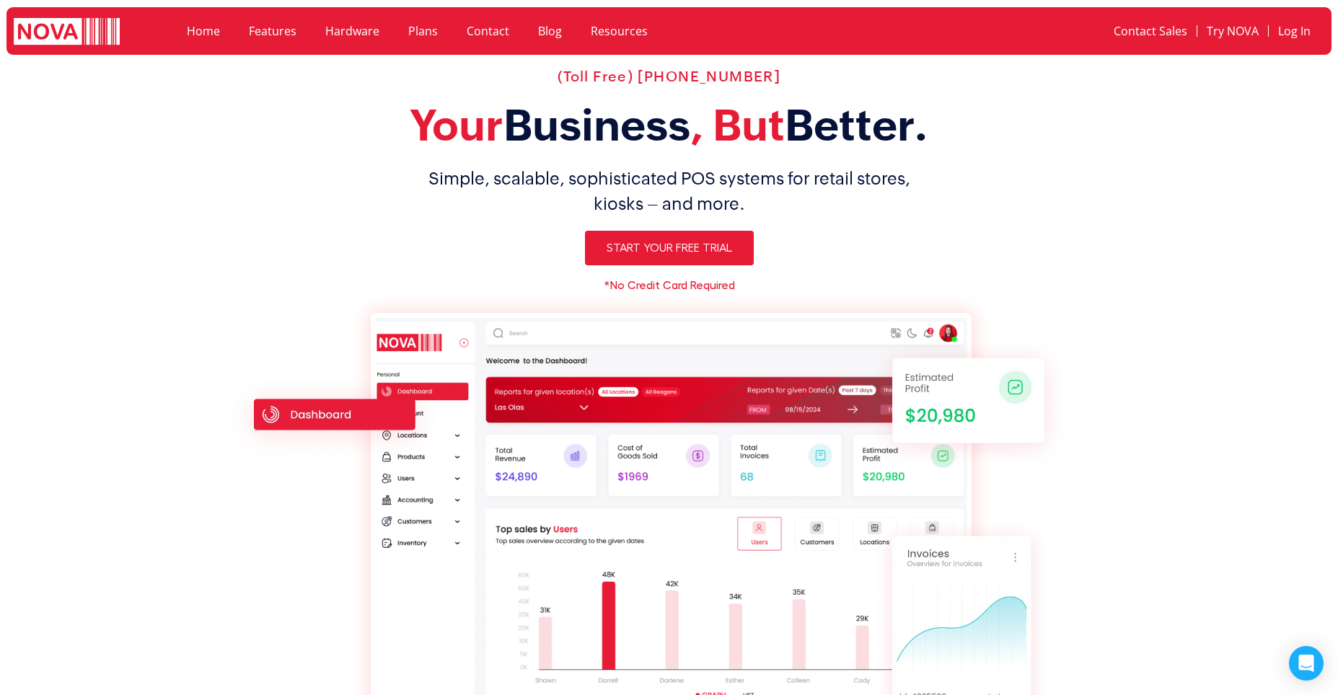
click at [425, 43] on link "Plans" at bounding box center [423, 30] width 58 height 33
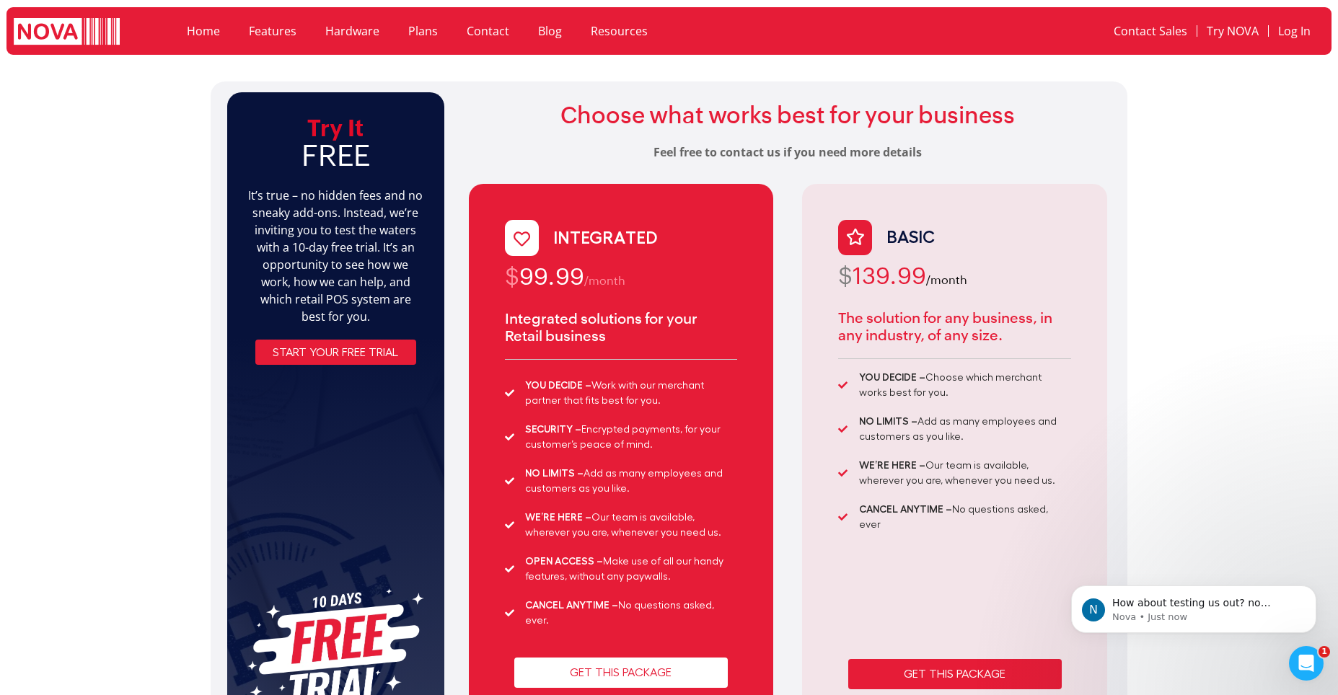
click at [282, 27] on link "Features" at bounding box center [272, 30] width 76 height 33
